Goal: Task Accomplishment & Management: Complete application form

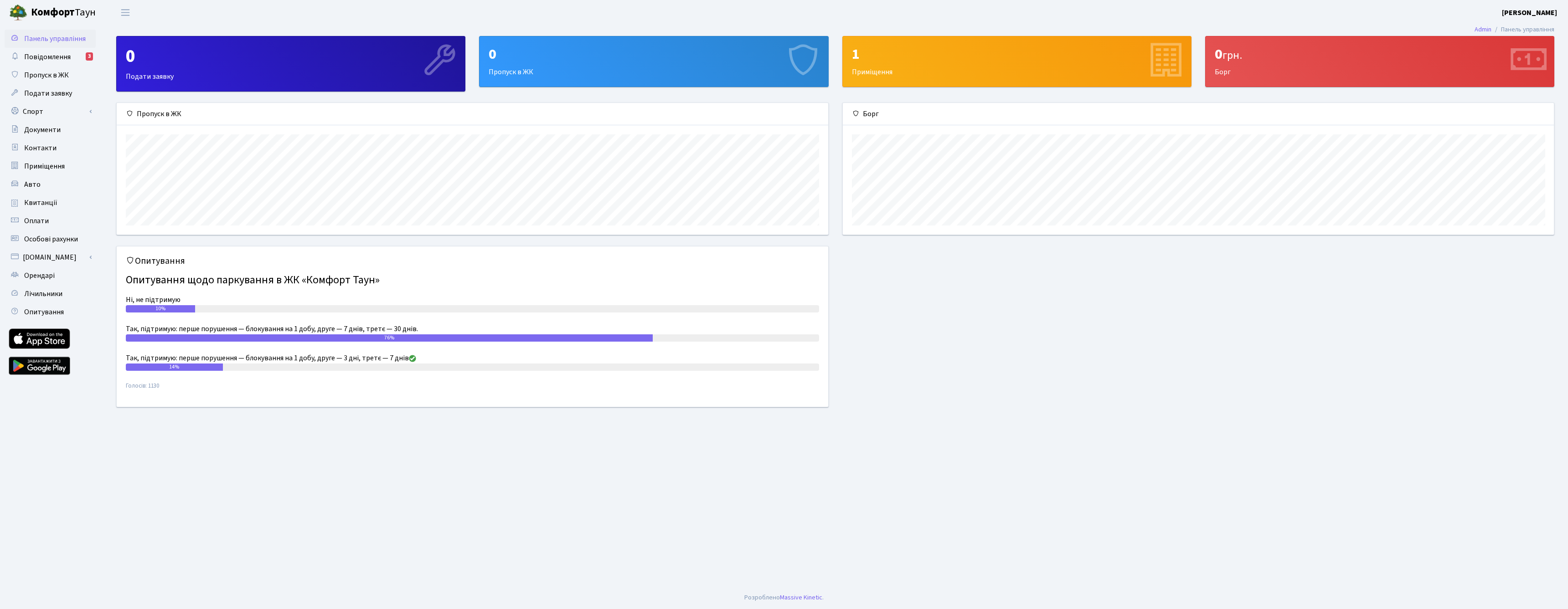
scroll to position [131, 711]
click at [54, 78] on span "Пропуск в ЖК" at bounding box center [46, 75] width 44 height 10
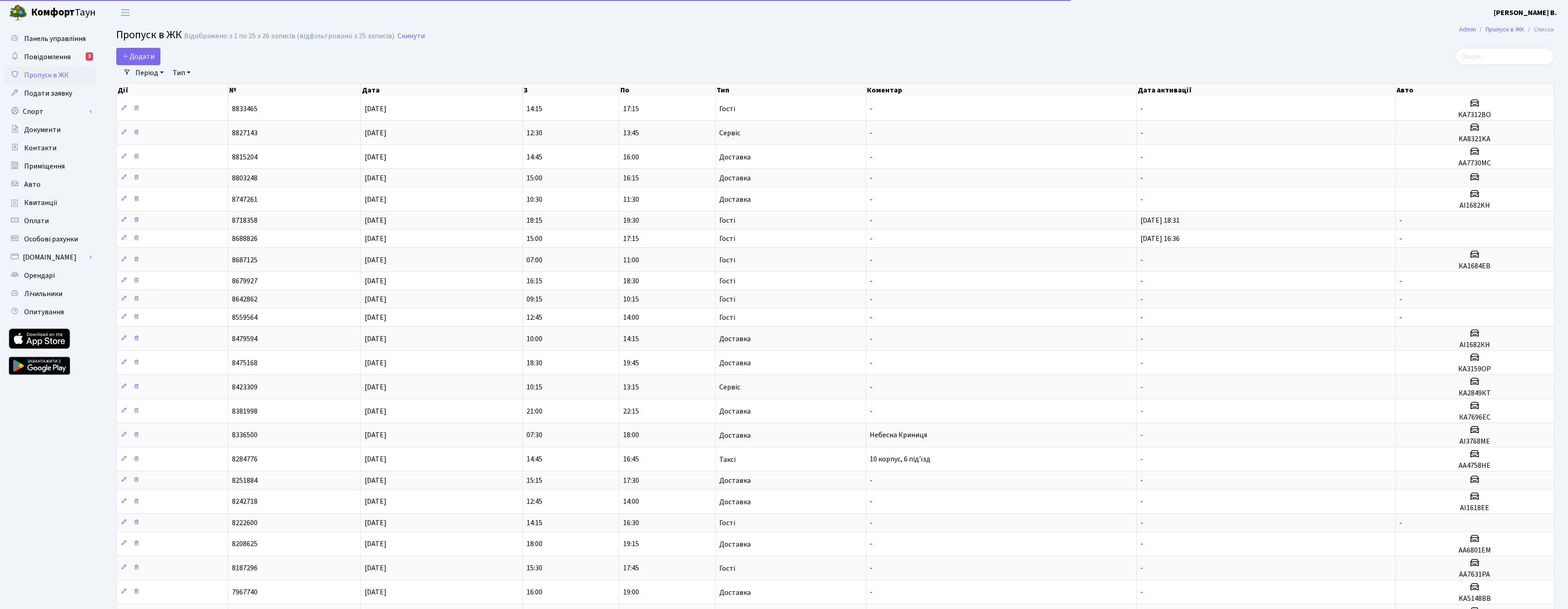
select select "25"
click at [148, 57] on span "Додати" at bounding box center [138, 57] width 32 height 10
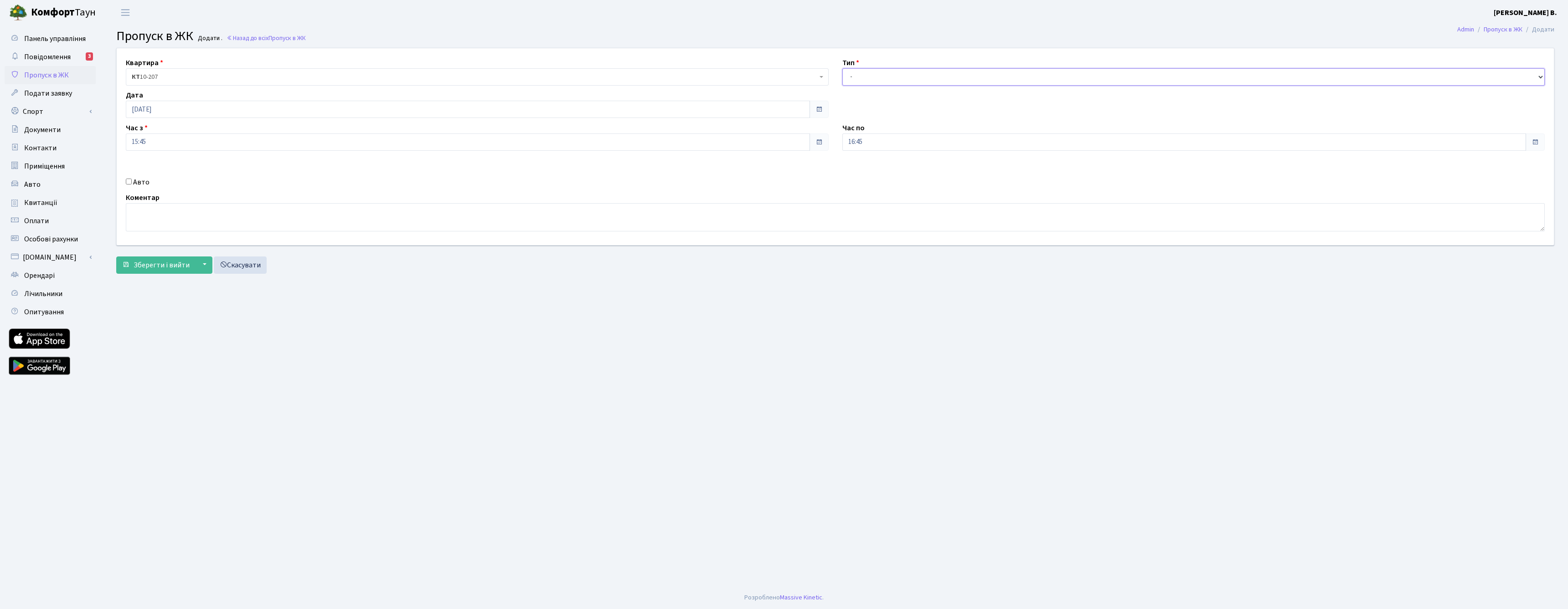
select select "3"
click at [130, 181] on input "Авто" at bounding box center [129, 182] width 6 height 6
checkbox input "true"
paste input "Ка7312во"
type input "КА7312ВО"
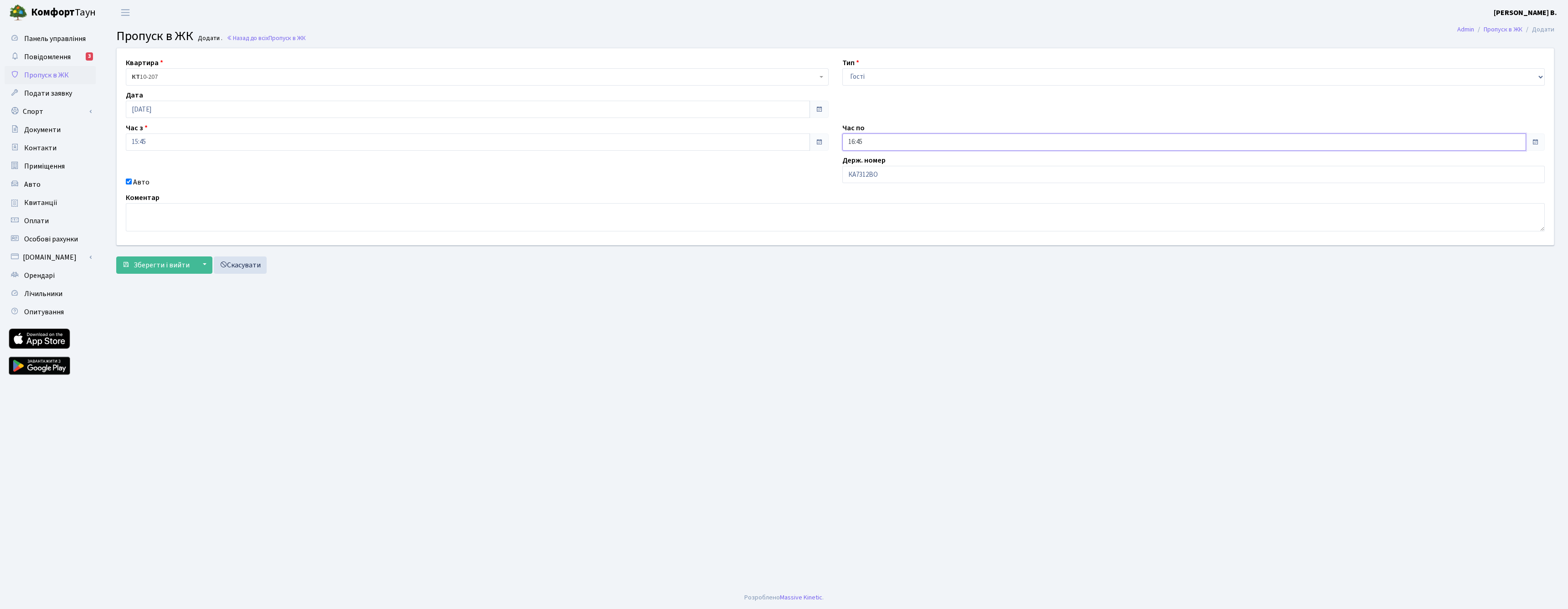
click at [860, 141] on input "16:45" at bounding box center [1185, 142] width 684 height 17
click at [868, 172] on icon at bounding box center [867, 173] width 24 height 24
type input "17:45"
click at [171, 267] on span "Зберегти і вийти" at bounding box center [161, 265] width 56 height 10
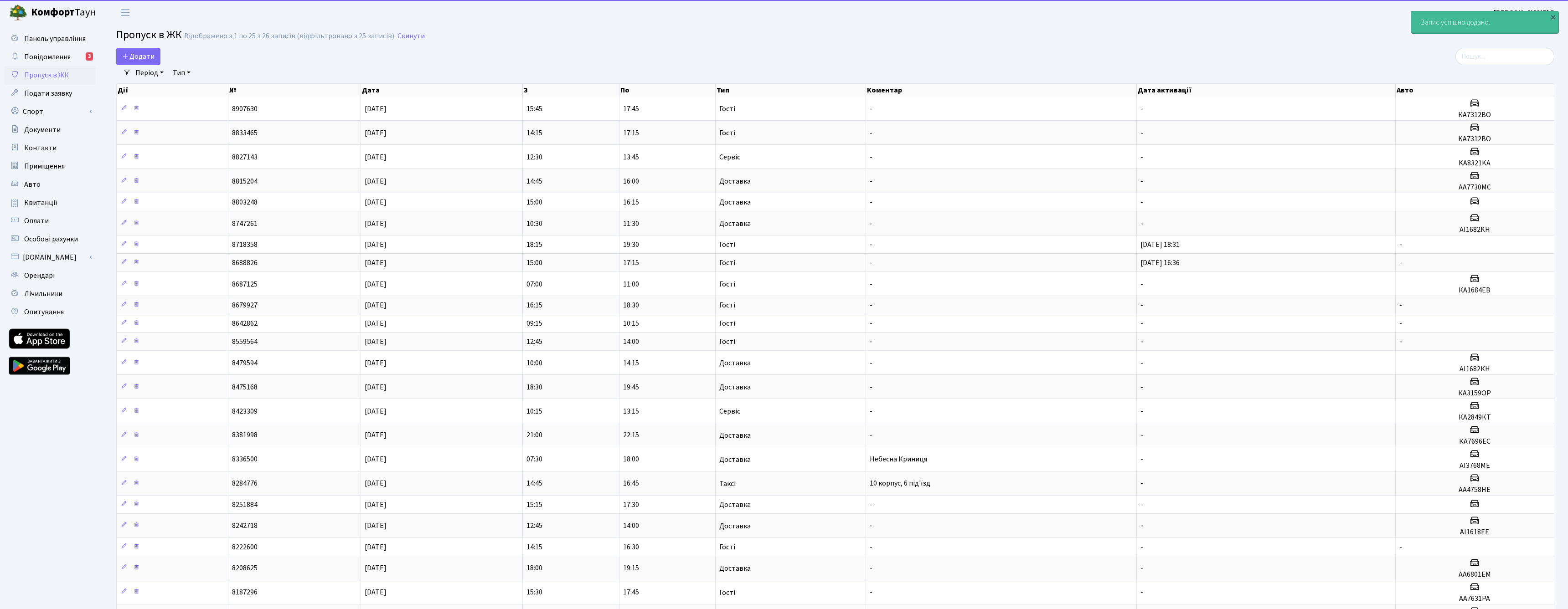
select select "25"
click at [1552, 16] on div "×" at bounding box center [1553, 16] width 9 height 9
